Goal: Transaction & Acquisition: Purchase product/service

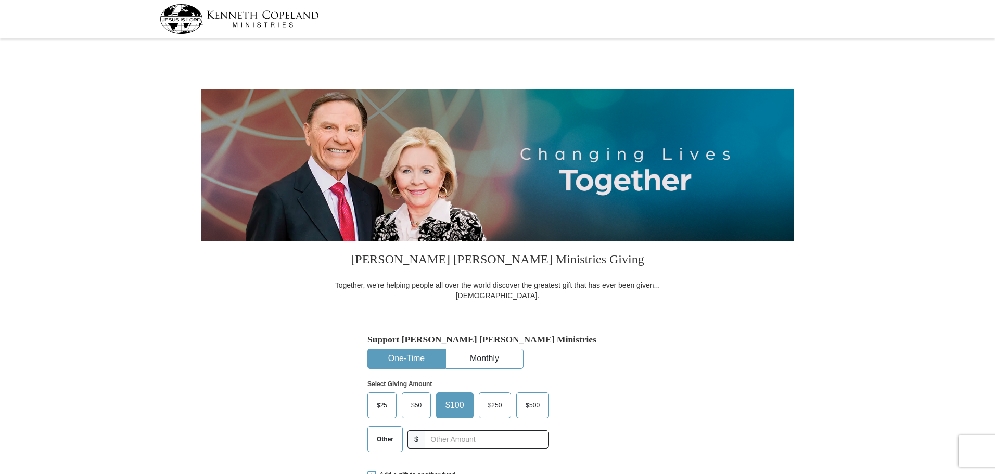
select select "KY"
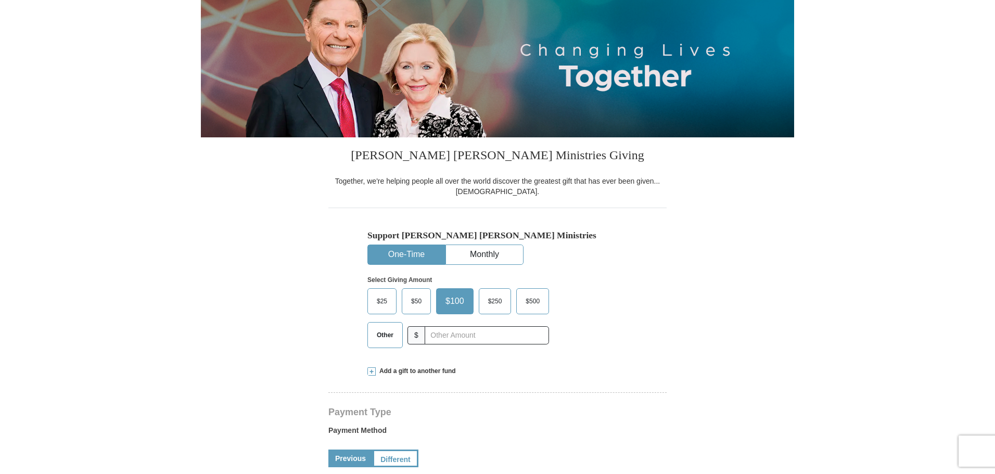
click at [372, 338] on span "Other" at bounding box center [385, 335] width 27 height 16
click at [0, 0] on input "Other" at bounding box center [0, 0] width 0 height 0
click at [371, 371] on span at bounding box center [371, 371] width 8 height 8
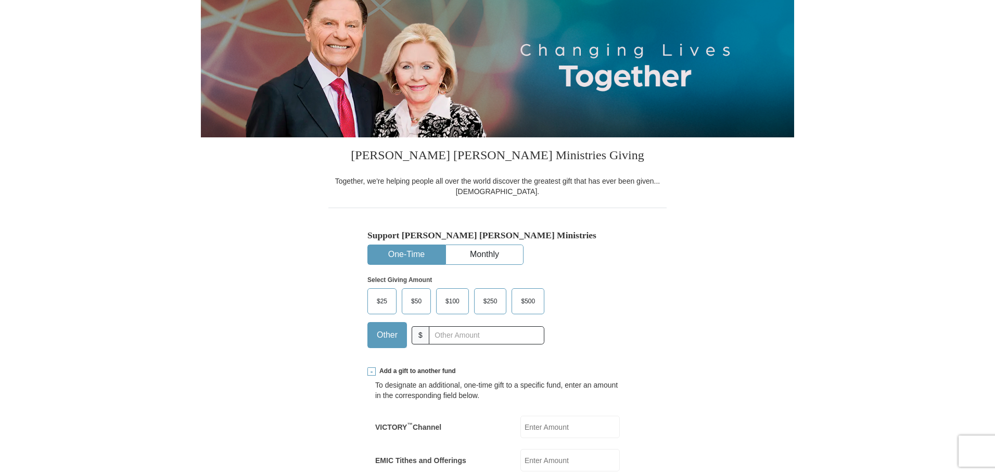
scroll to position [260, 0]
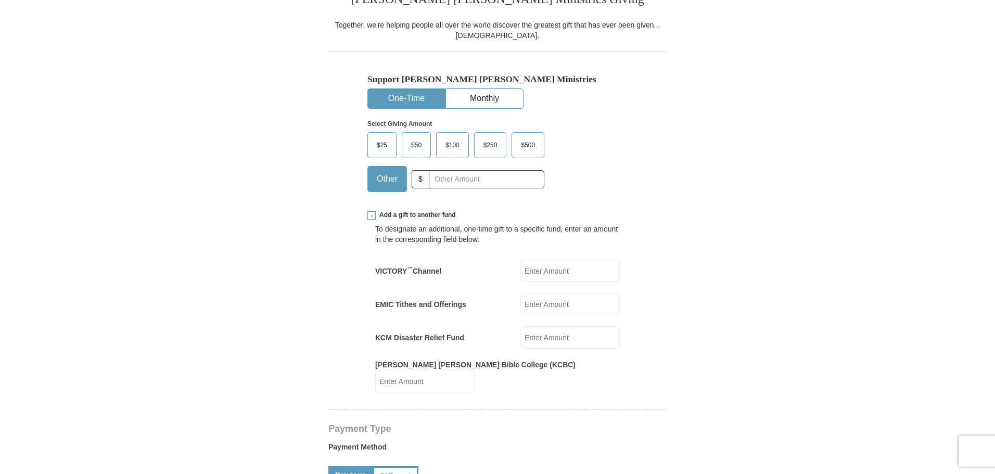
click at [580, 306] on input "EMIC Tithes and Offerings" at bounding box center [569, 304] width 99 height 22
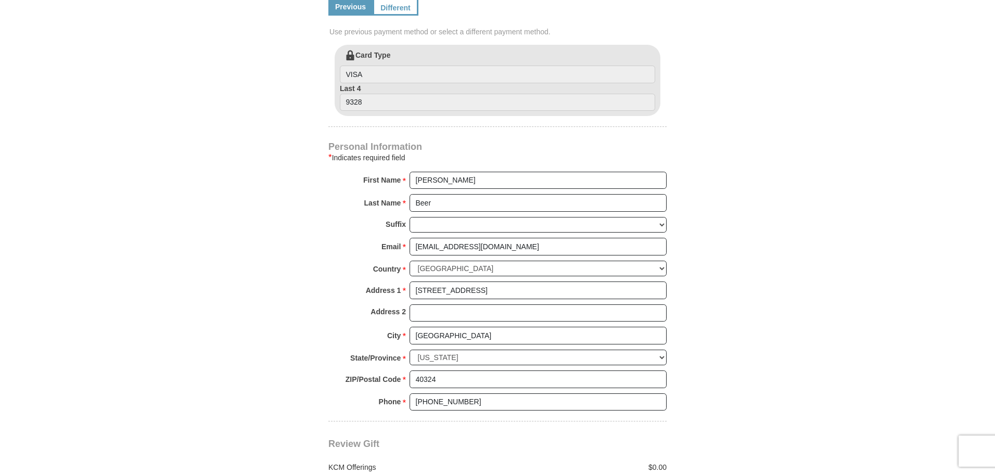
scroll to position [937, 0]
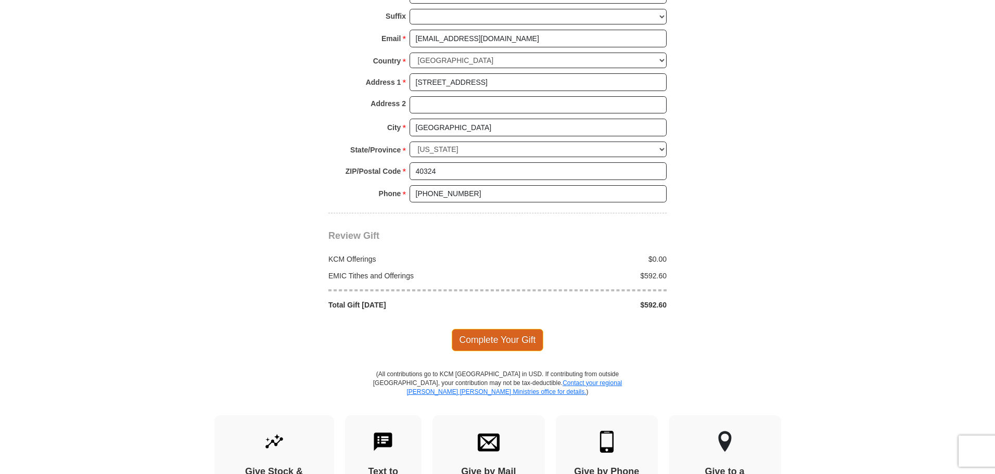
type input "592.60"
click at [525, 337] on span "Complete Your Gift" at bounding box center [498, 340] width 92 height 22
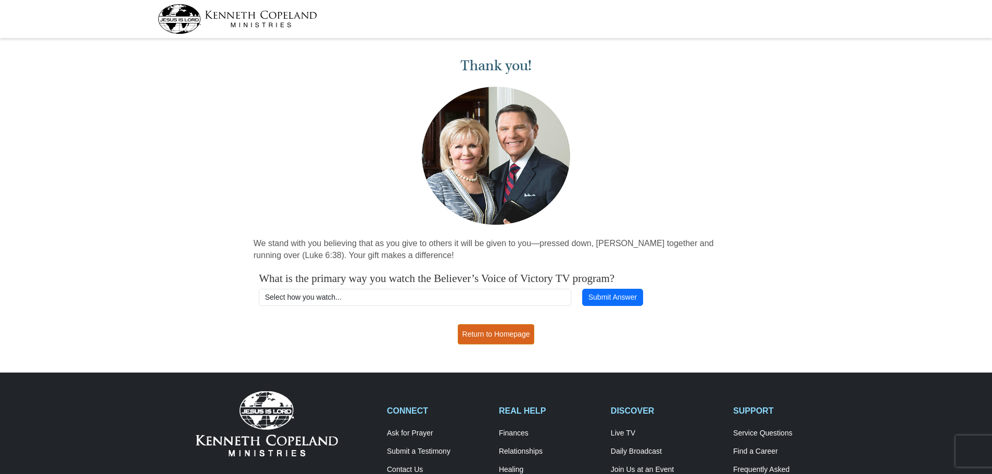
click at [495, 334] on link "Return to Homepage" at bounding box center [496, 334] width 77 height 20
